Goal: Task Accomplishment & Management: Manage account settings

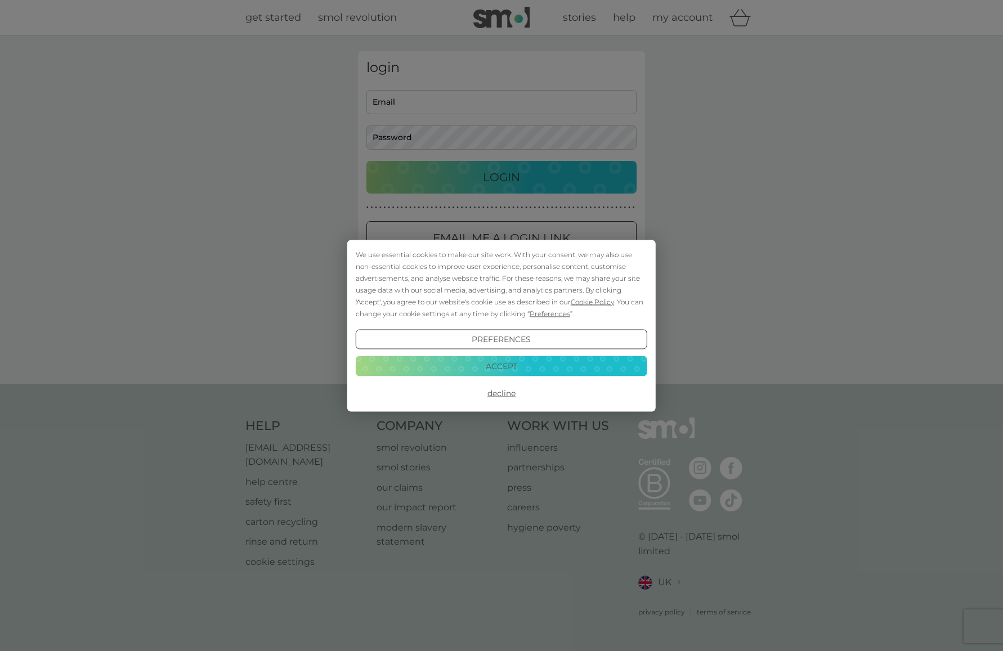
click at [486, 367] on button "Accept" at bounding box center [501, 366] width 291 height 20
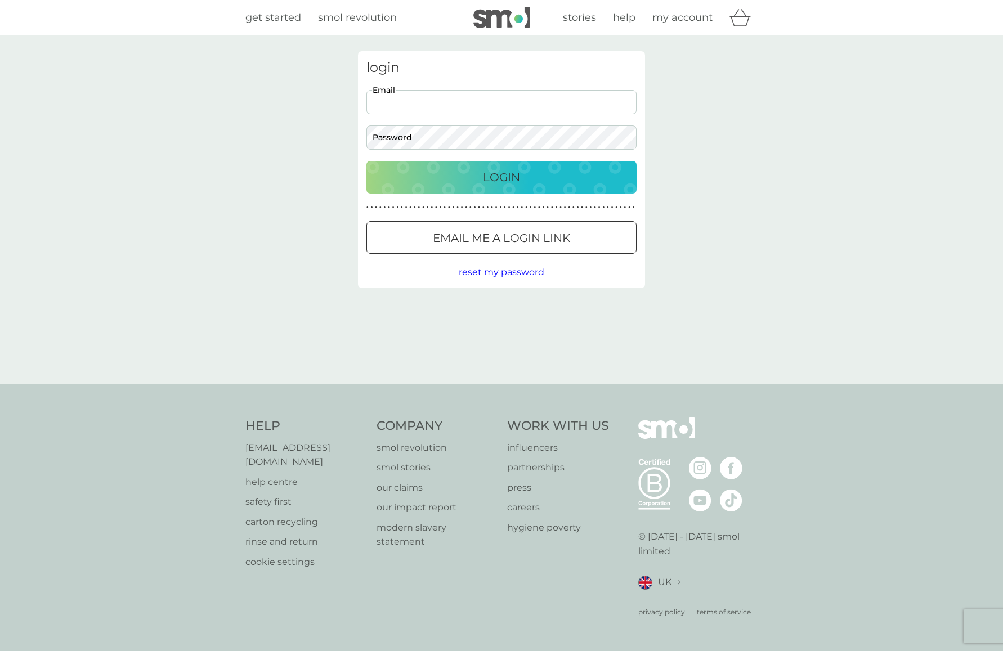
type input "ben@commandhq.co.uk"
click at [501, 177] on button "Login" at bounding box center [501, 177] width 270 height 33
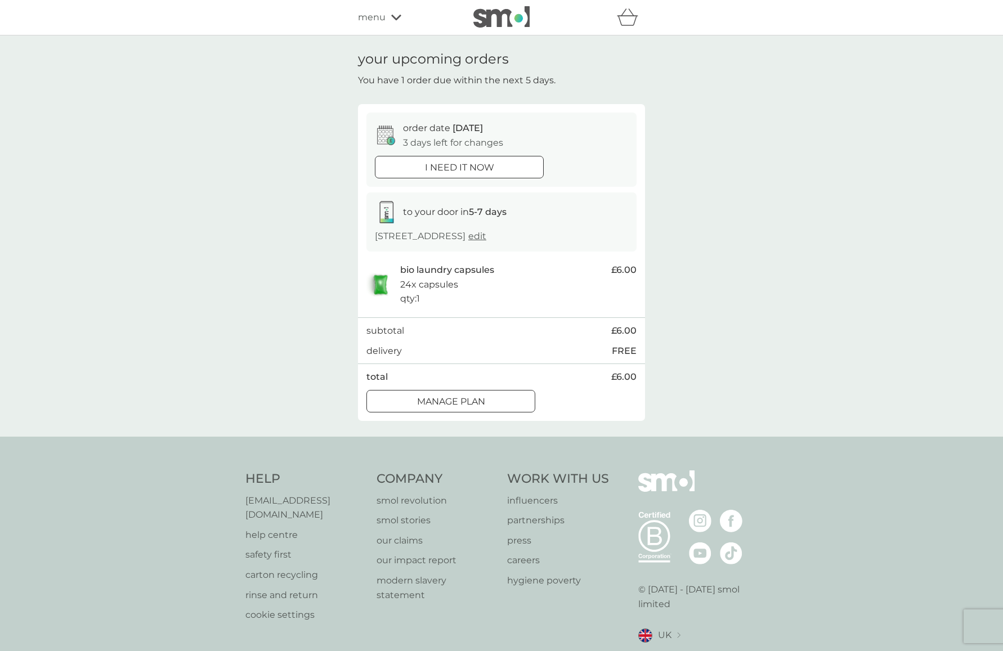
click at [464, 401] on div at bounding box center [464, 401] width 0 height 0
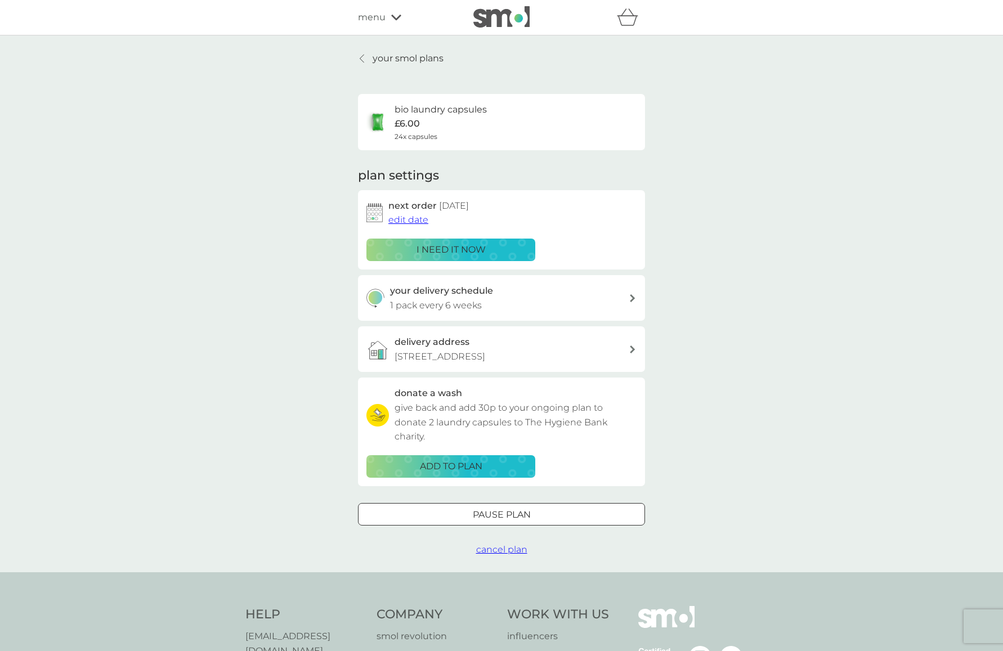
click at [415, 216] on span "edit date" at bounding box center [408, 219] width 40 height 11
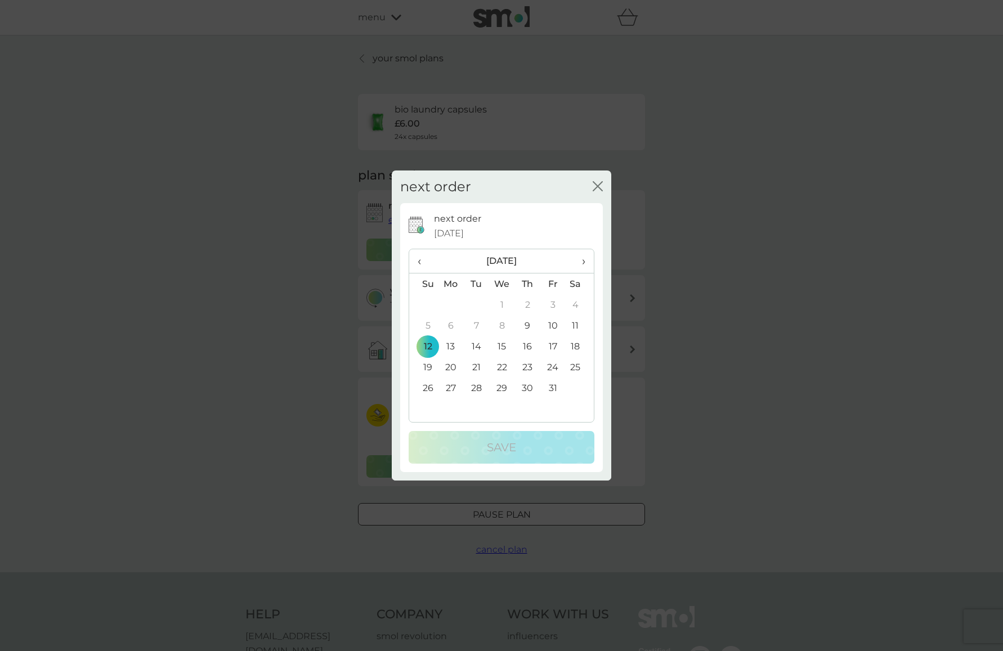
click at [584, 258] on span "›" at bounding box center [579, 261] width 11 height 24
click at [554, 367] on td "21" at bounding box center [552, 367] width 25 height 21
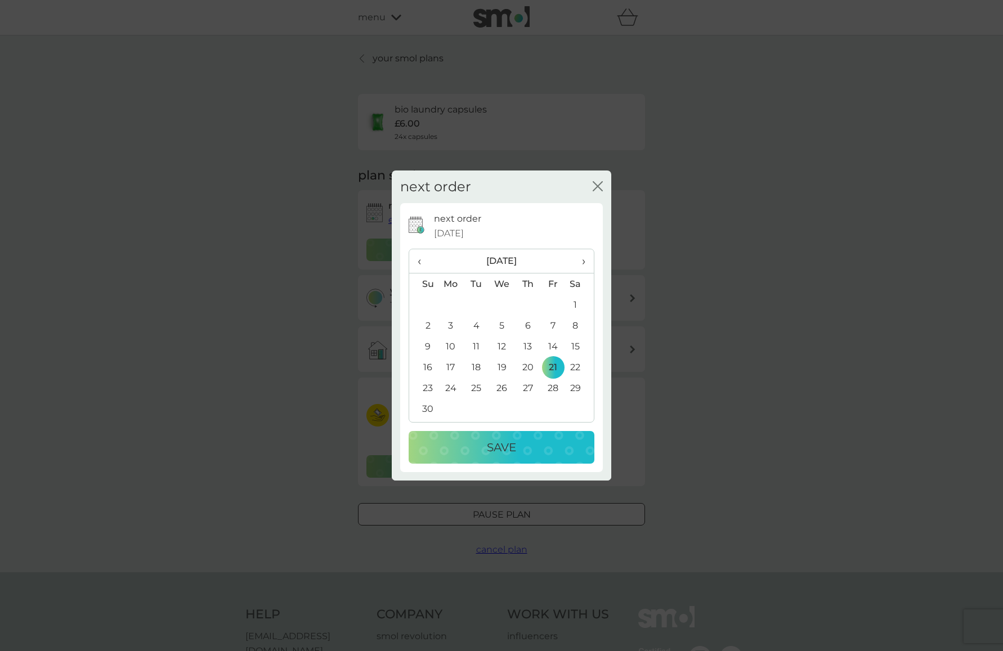
click at [551, 385] on td "28" at bounding box center [552, 388] width 25 height 21
click at [498, 446] on p "Save" at bounding box center [501, 447] width 29 height 18
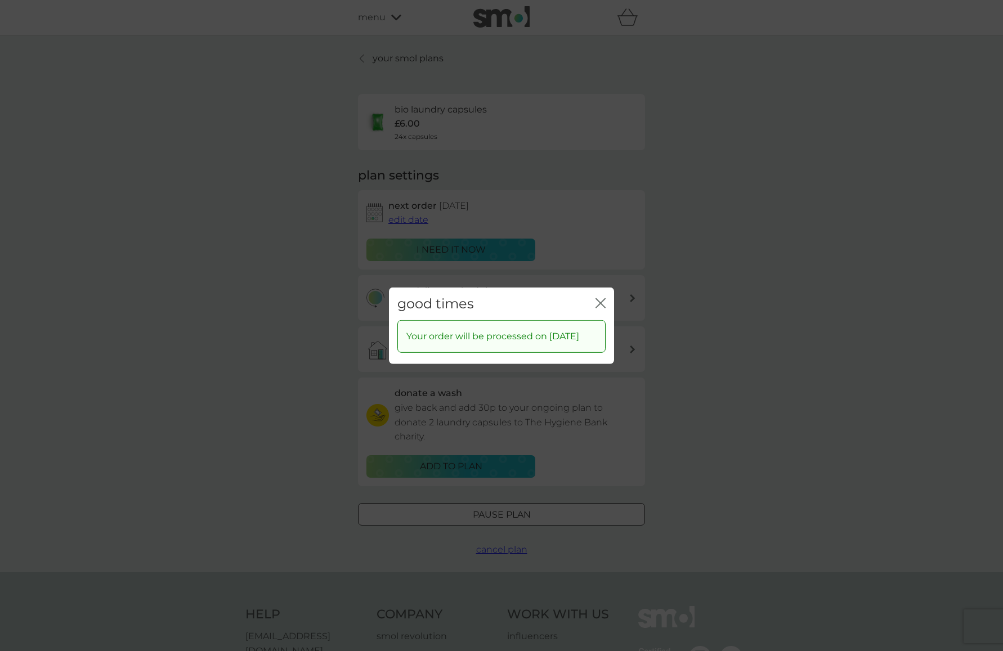
click at [599, 298] on icon "close" at bounding box center [600, 303] width 10 height 10
